Goal: Task Accomplishment & Management: Use online tool/utility

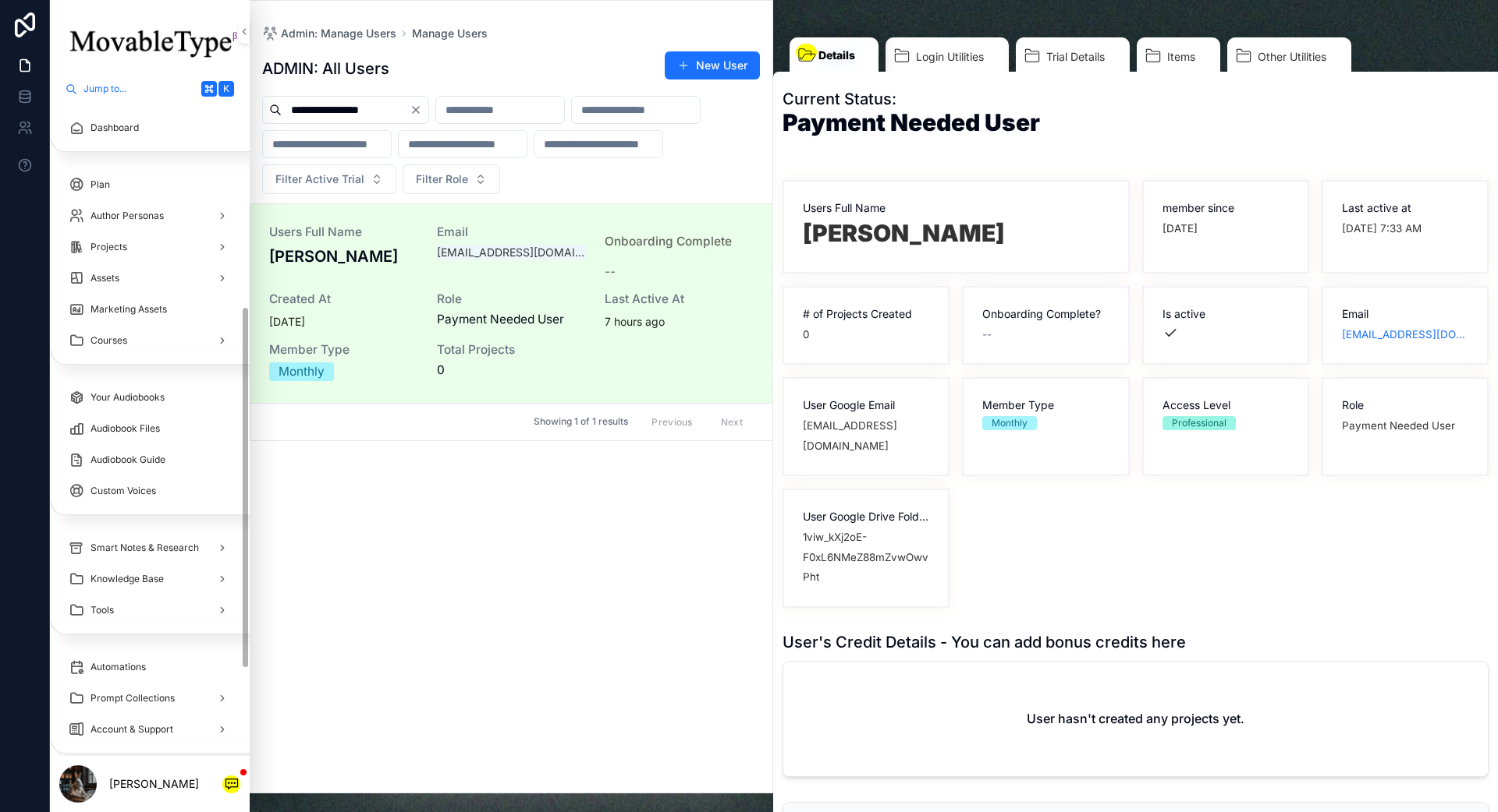
scroll to position [366, 0]
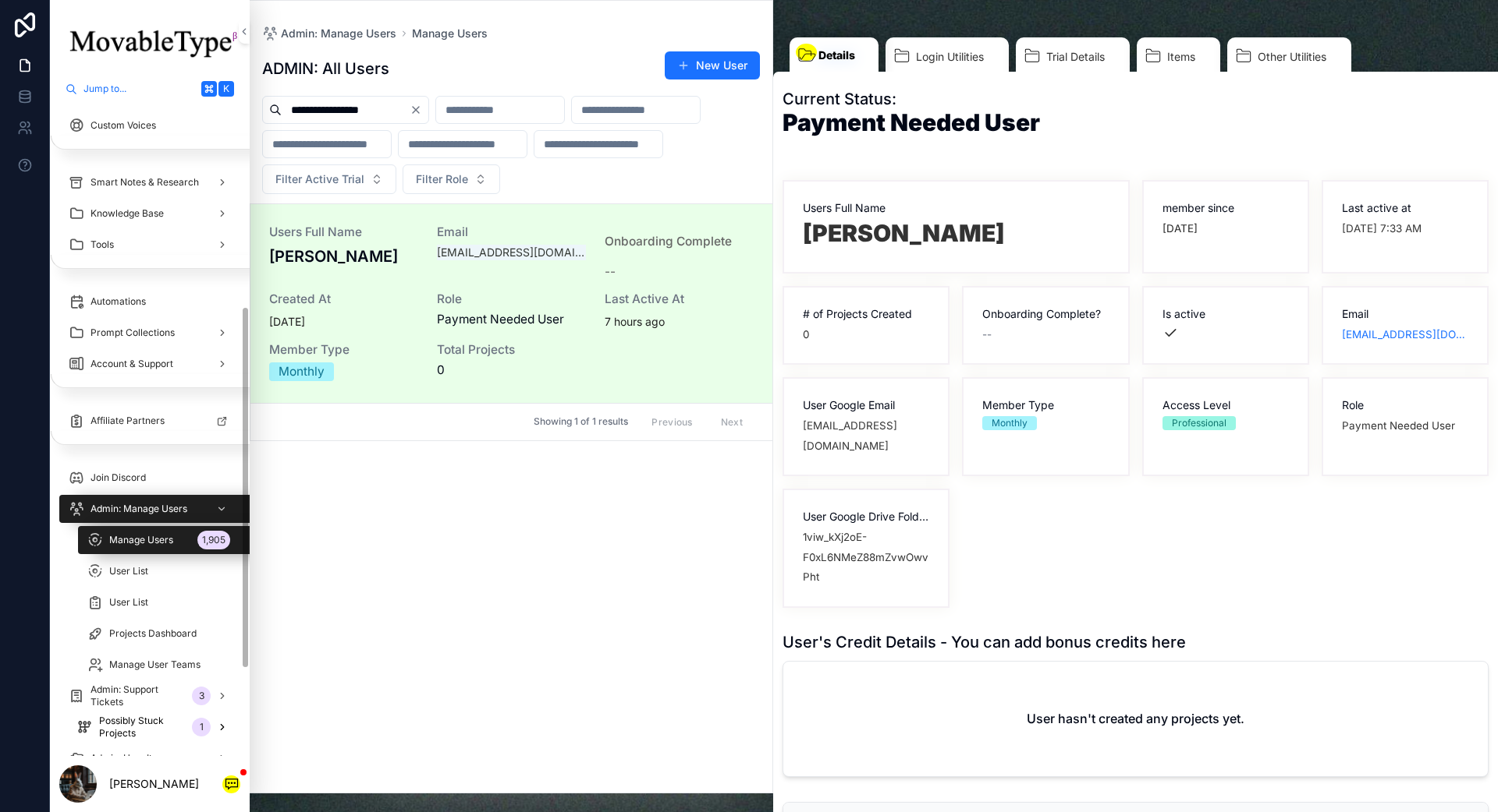
click at [171, 723] on span "Possibly Stuck Projects" at bounding box center [142, 727] width 87 height 25
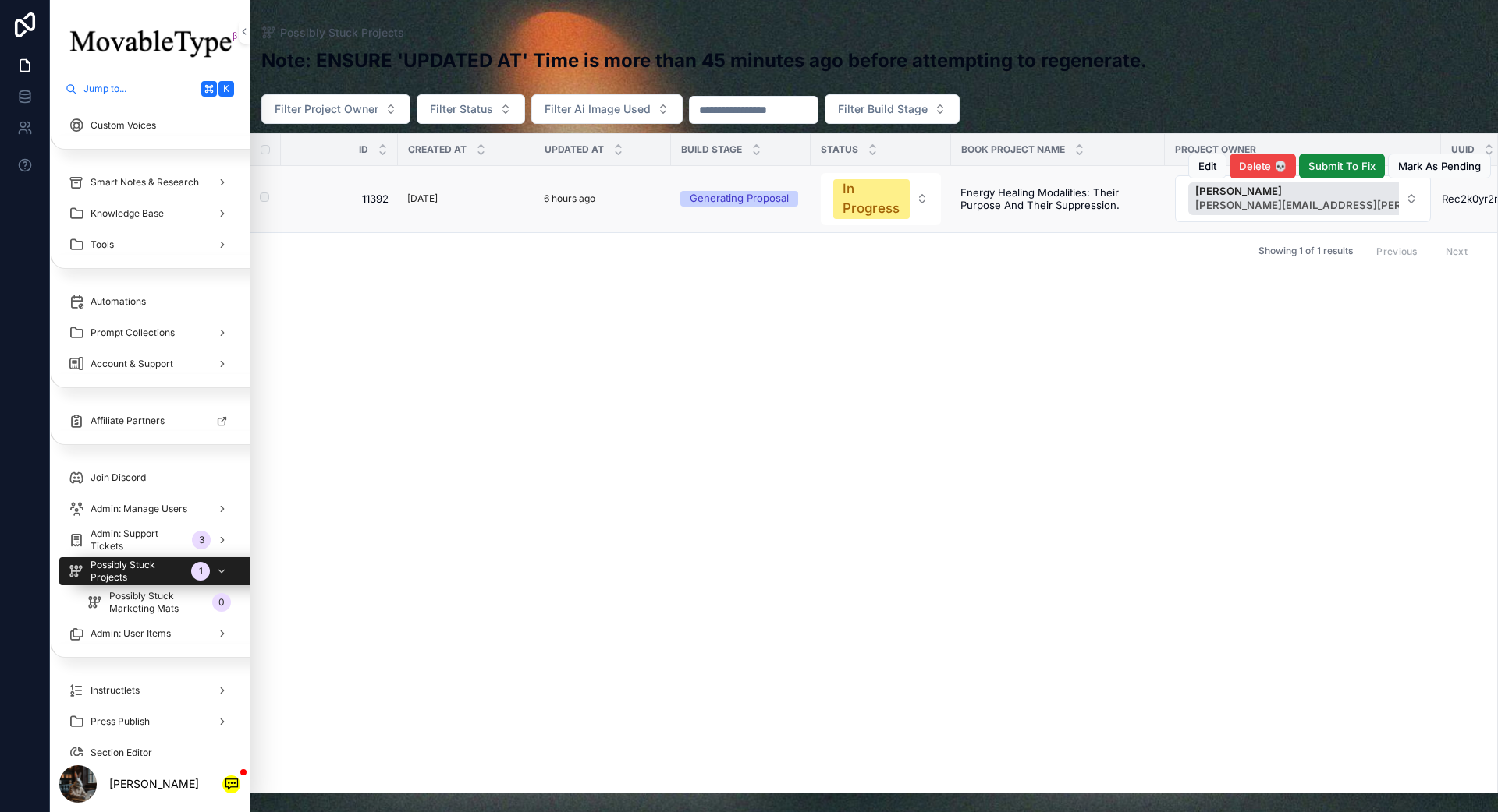
click at [619, 199] on div "6 hours ago" at bounding box center [603, 199] width 118 height 17
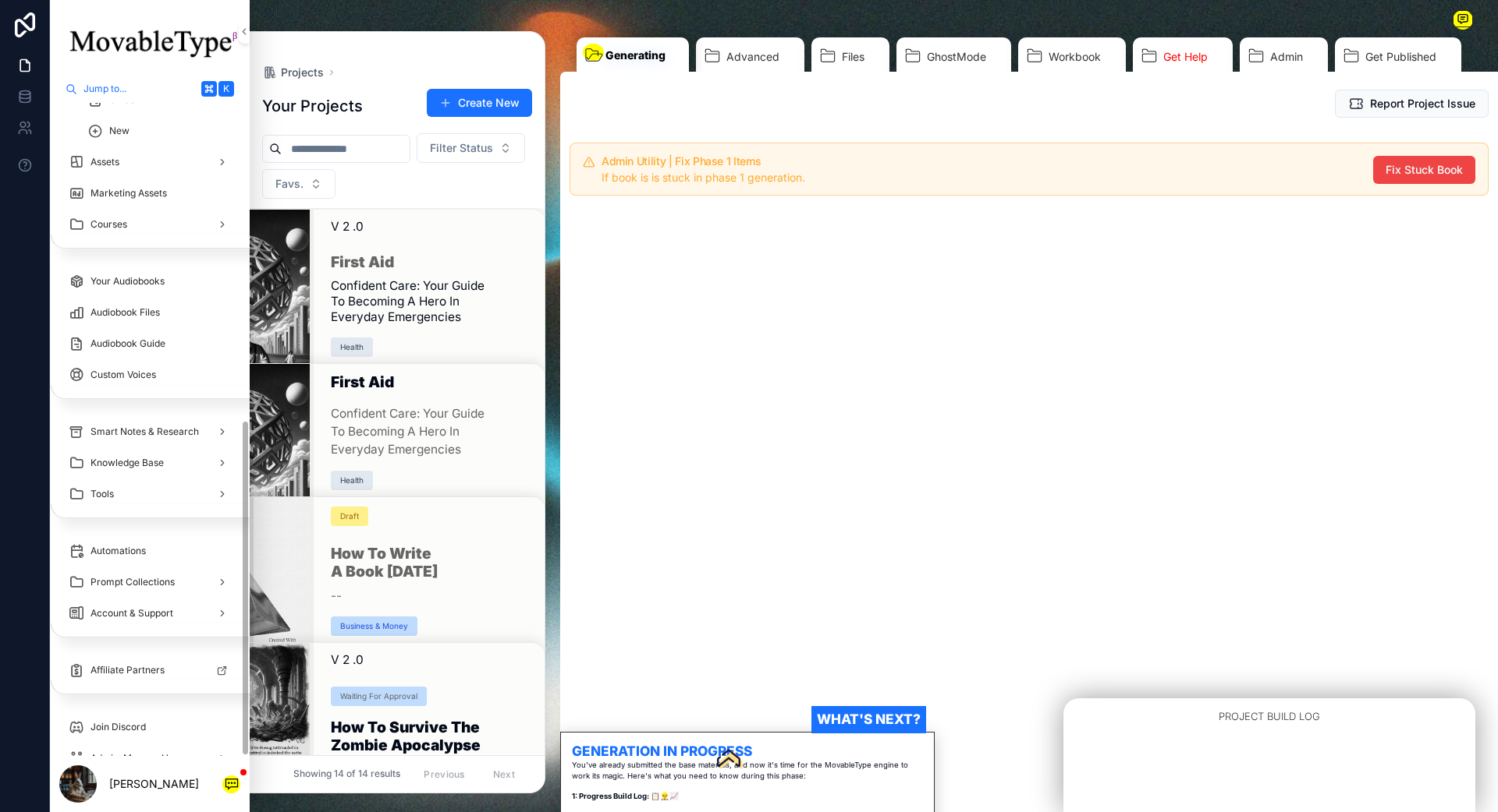
scroll to position [615, 0]
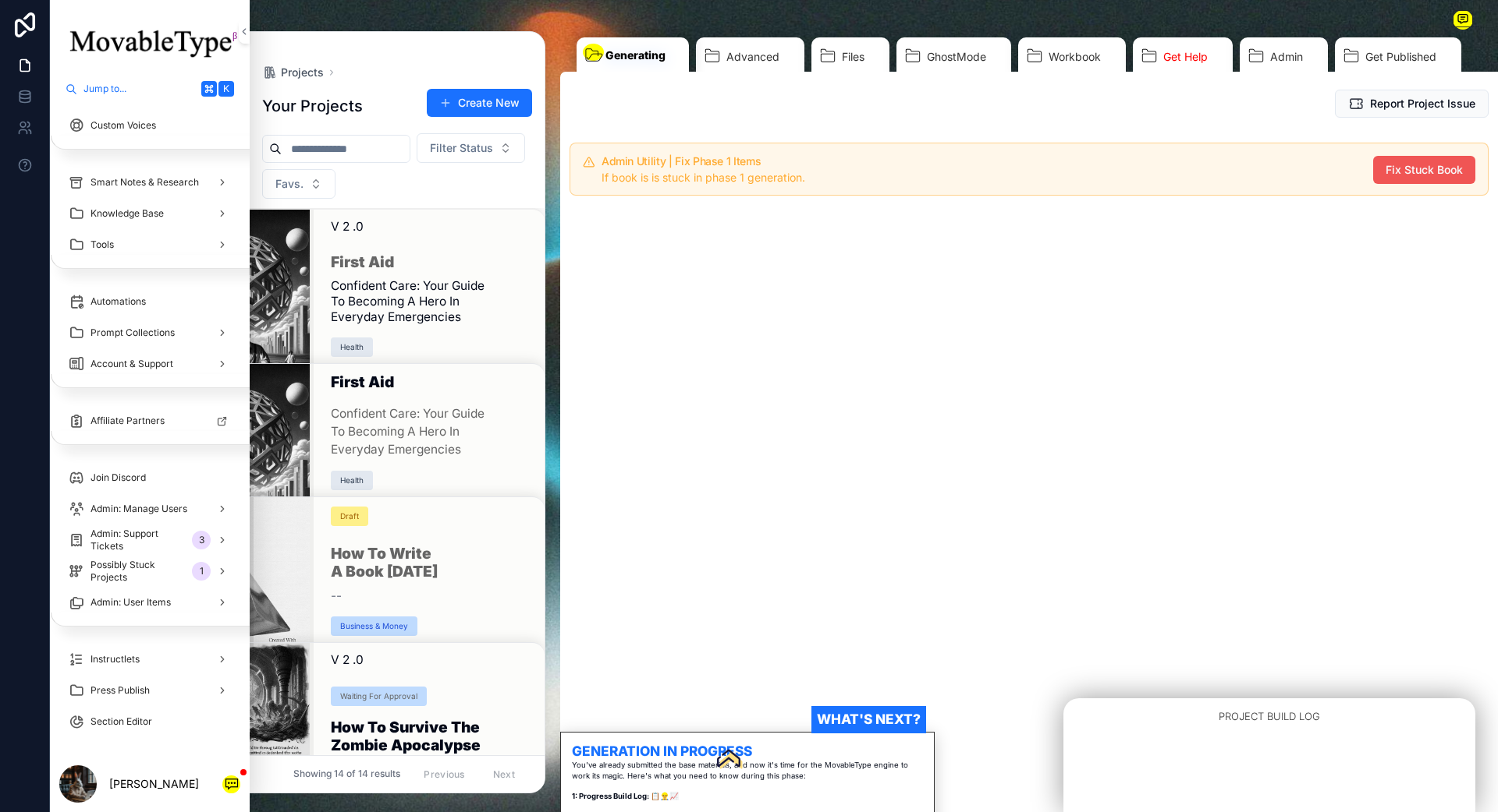
click at [1407, 166] on span "Fix Stuck Book" at bounding box center [1424, 169] width 77 height 16
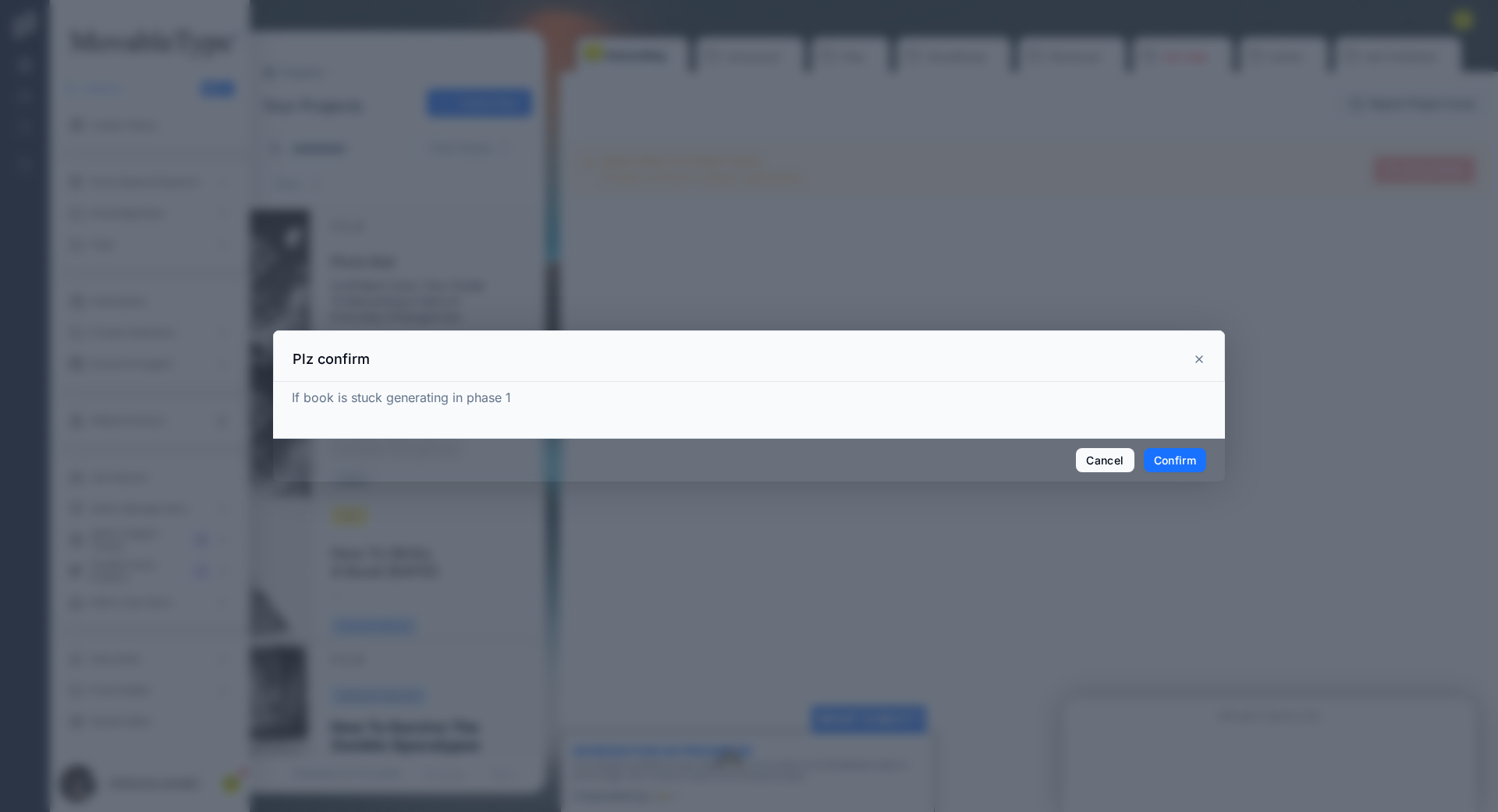
click at [1166, 464] on button "Confirm" at bounding box center [1175, 460] width 62 height 25
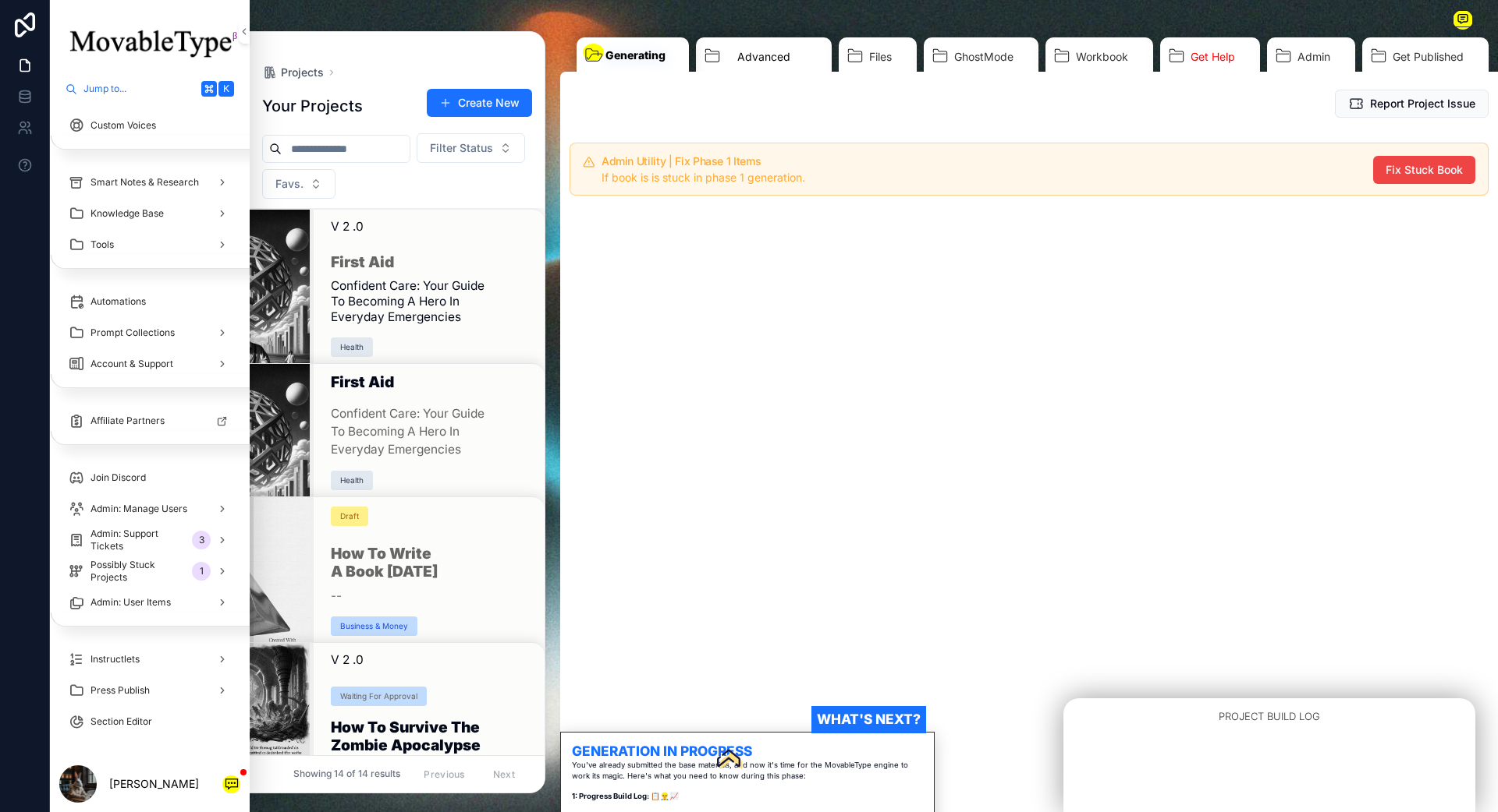
click at [740, 69] on link "Advanced" at bounding box center [763, 59] width 136 height 43
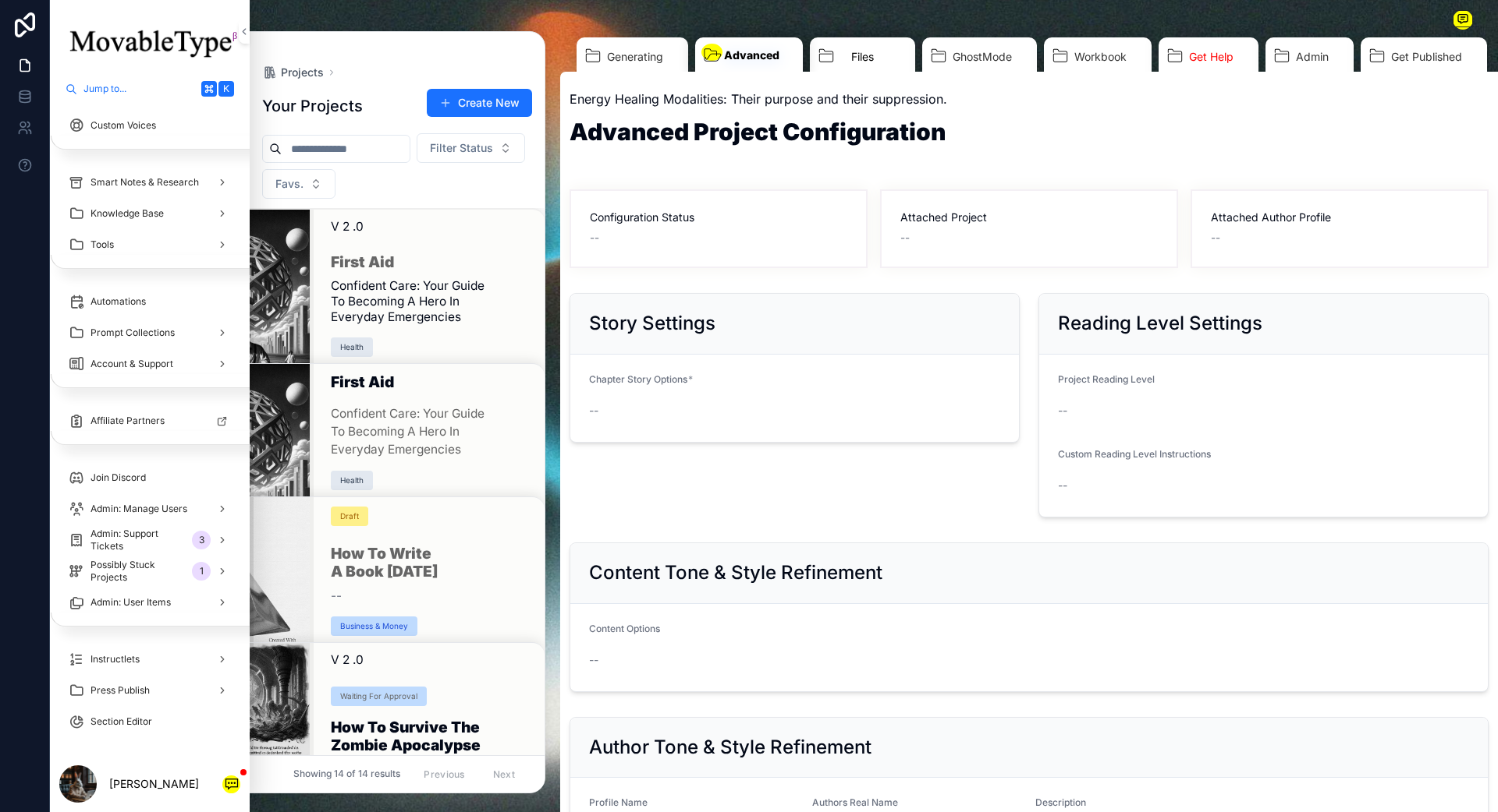
click at [848, 42] on link "Files" at bounding box center [862, 59] width 106 height 43
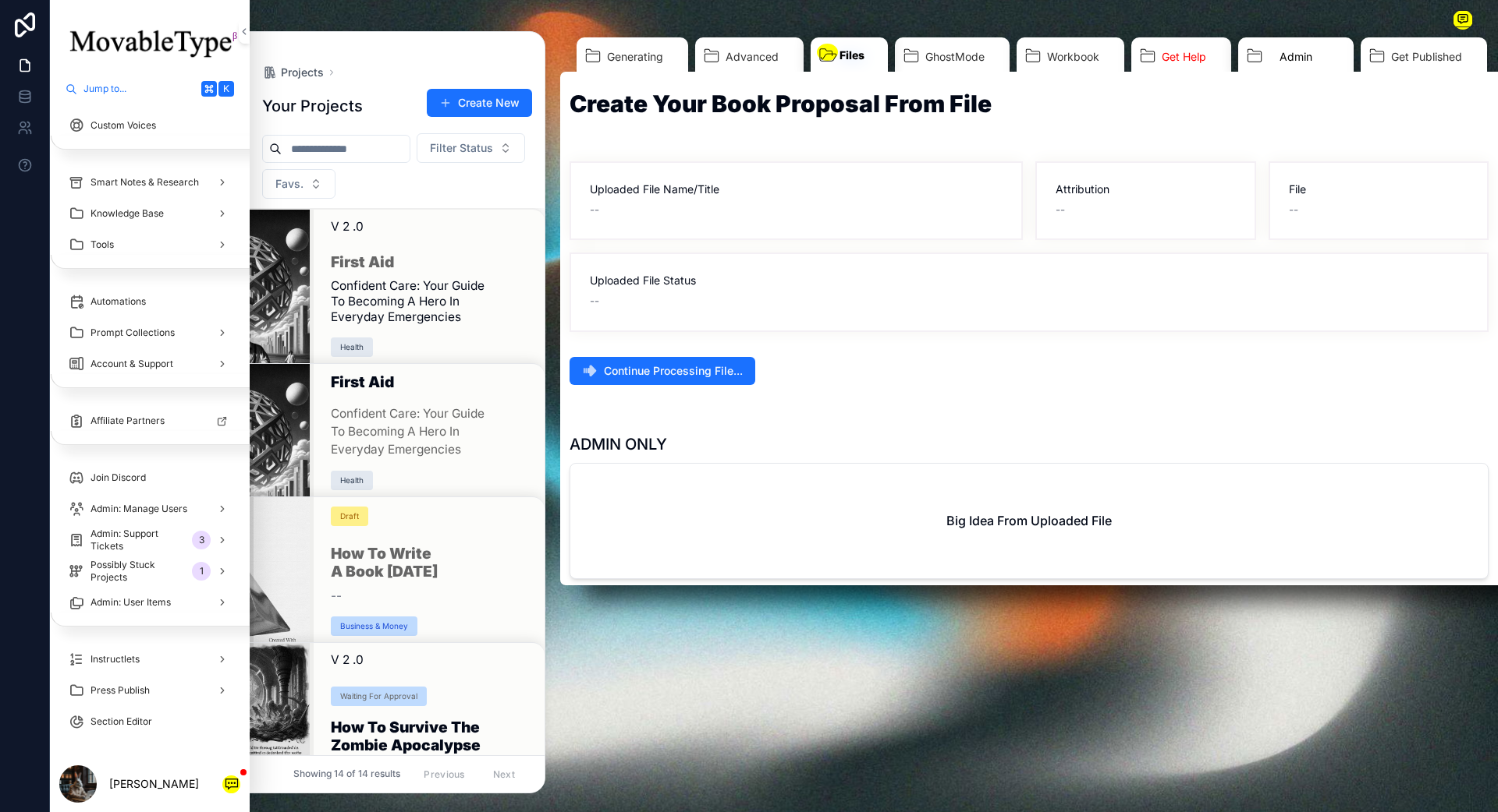
click at [1312, 44] on link "Admin" at bounding box center [1295, 59] width 115 height 43
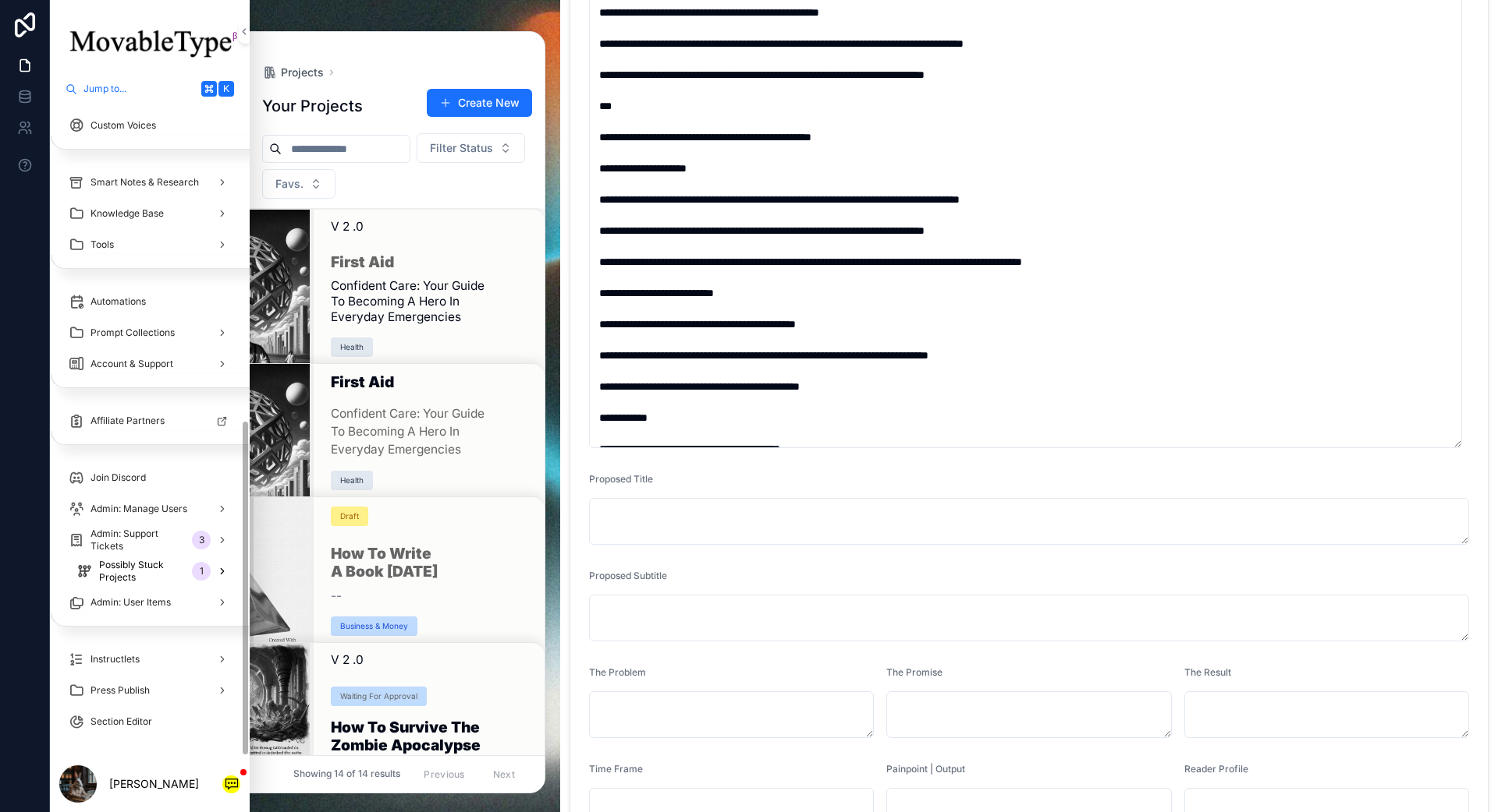
click at [123, 580] on span "Possibly Stuck Projects" at bounding box center [142, 572] width 87 height 25
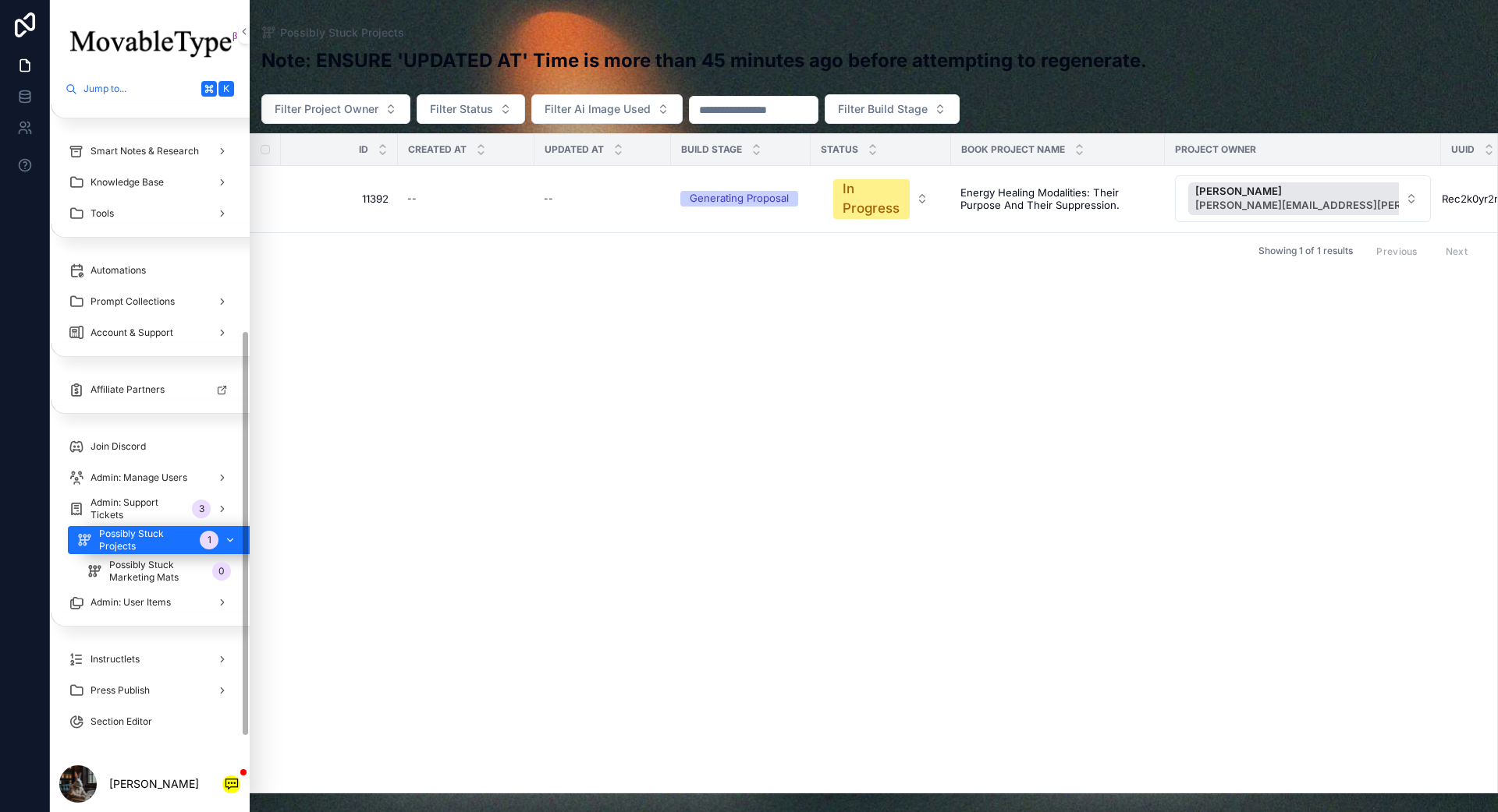
scroll to position [366, 0]
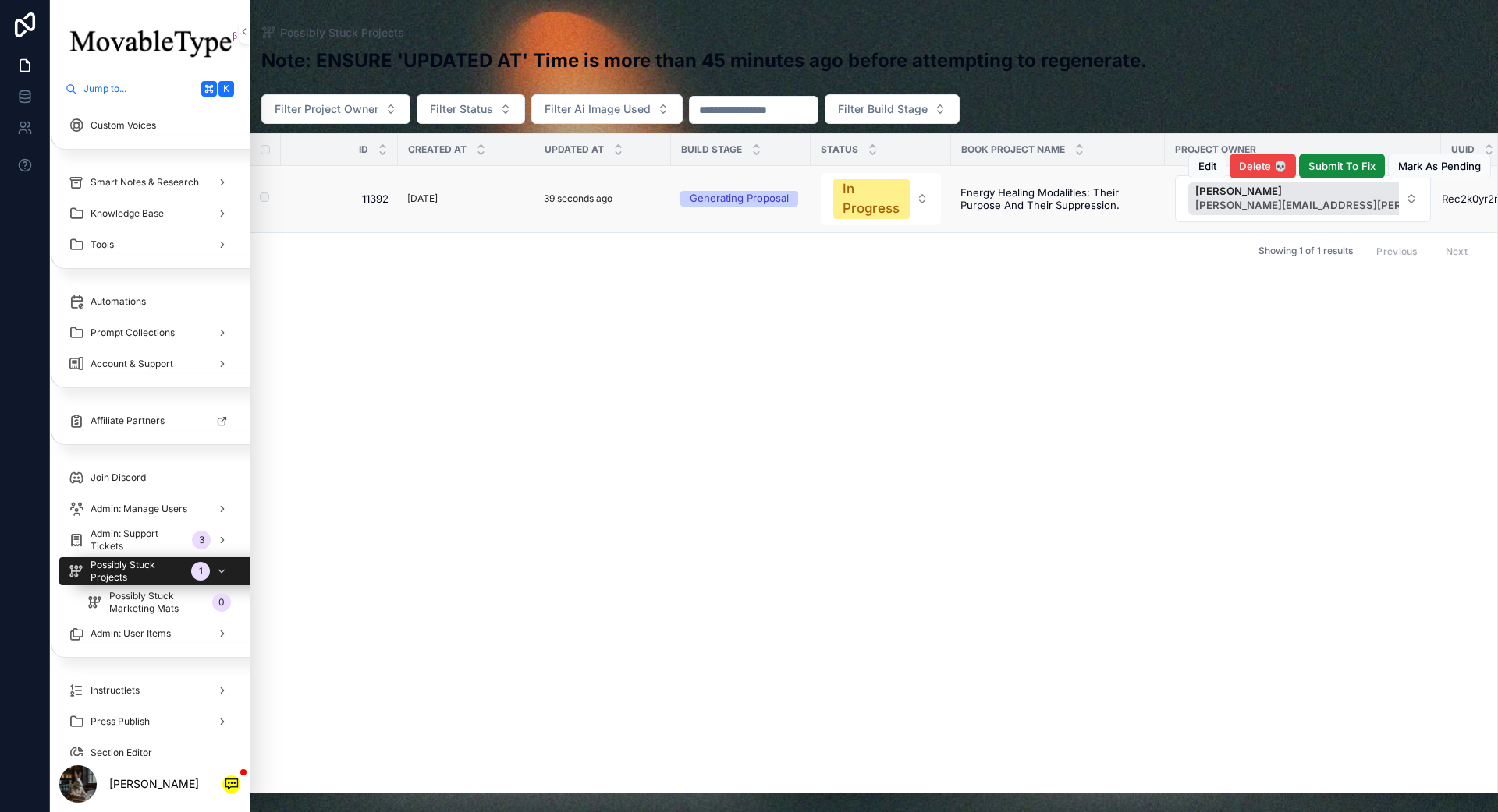
click at [513, 221] on td "[DATE]" at bounding box center [466, 198] width 137 height 66
click at [536, 198] on td "39 seconds ago" at bounding box center [602, 198] width 137 height 66
click at [514, 201] on div "[DATE]" at bounding box center [466, 199] width 118 height 17
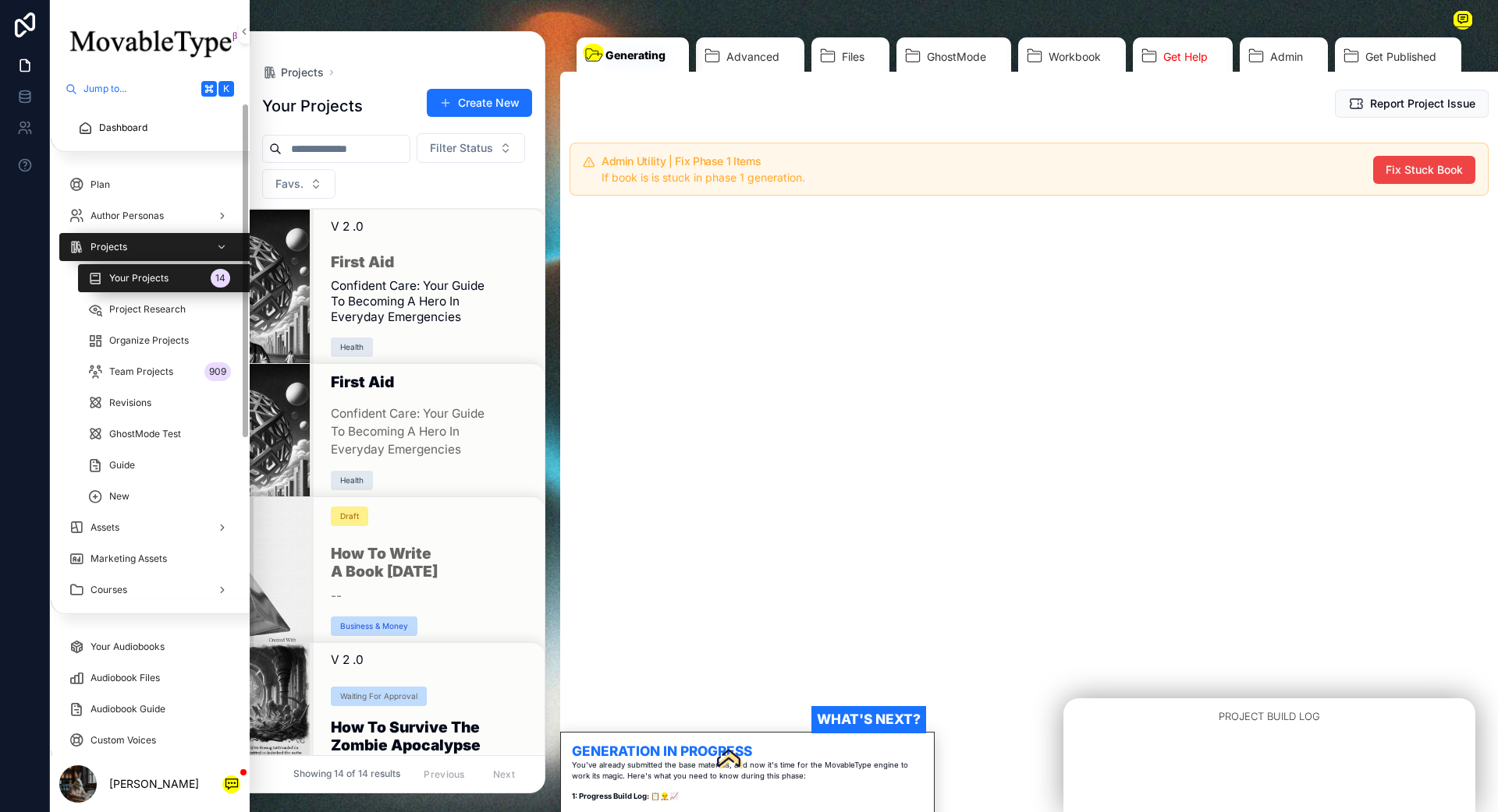
click at [136, 127] on span "Dashboard" at bounding box center [123, 128] width 48 height 12
